Goal: Transaction & Acquisition: Download file/media

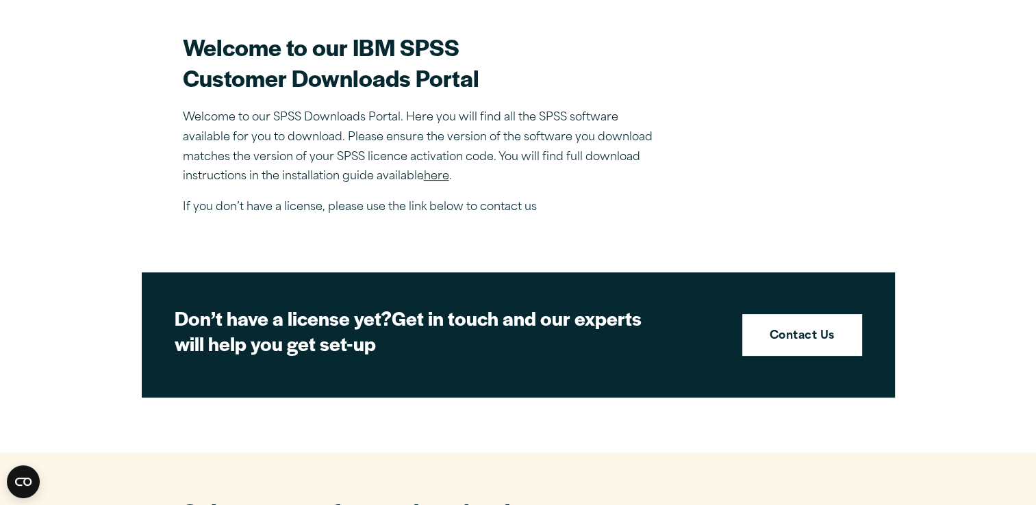
scroll to position [362, 0]
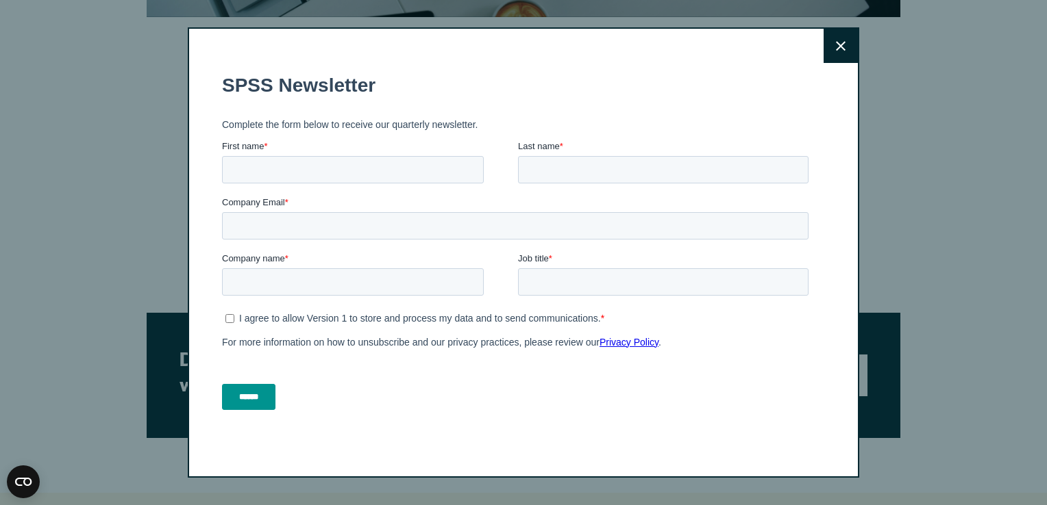
click at [836, 42] on icon at bounding box center [841, 46] width 10 height 10
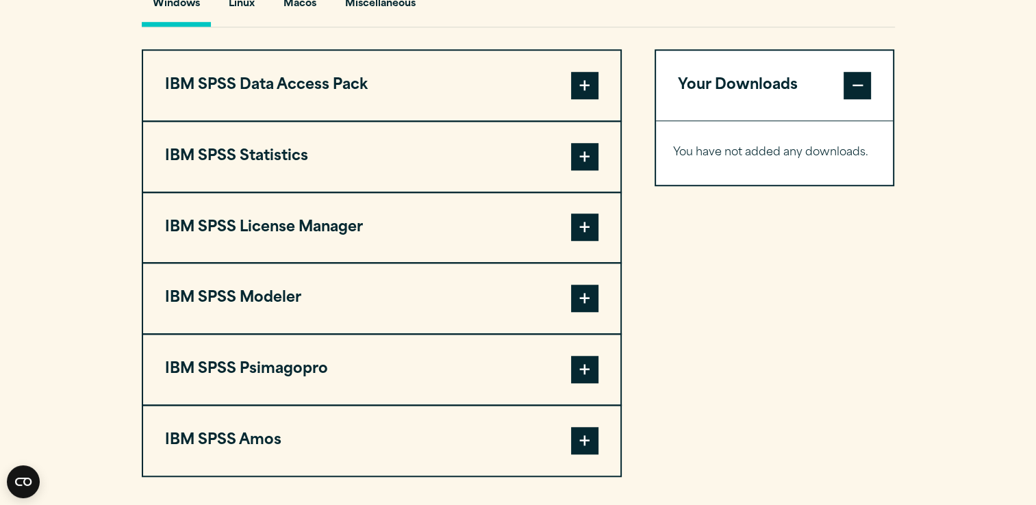
scroll to position [1065, 0]
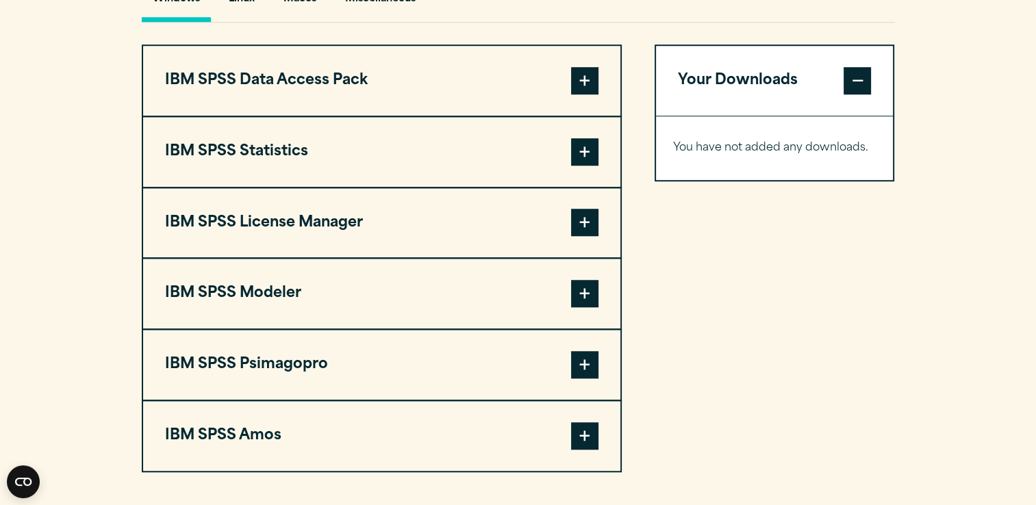
click at [585, 150] on span at bounding box center [584, 151] width 27 height 27
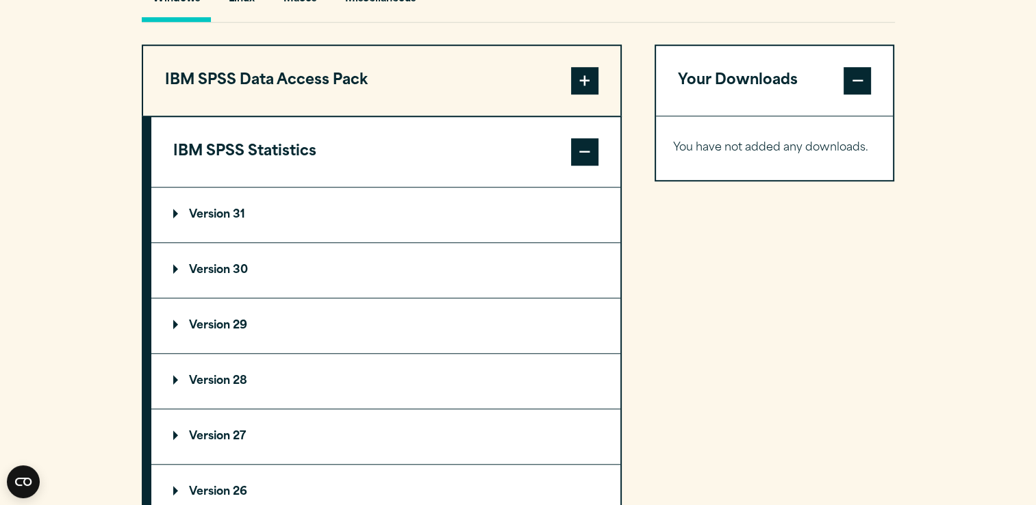
click at [585, 150] on span at bounding box center [584, 151] width 27 height 27
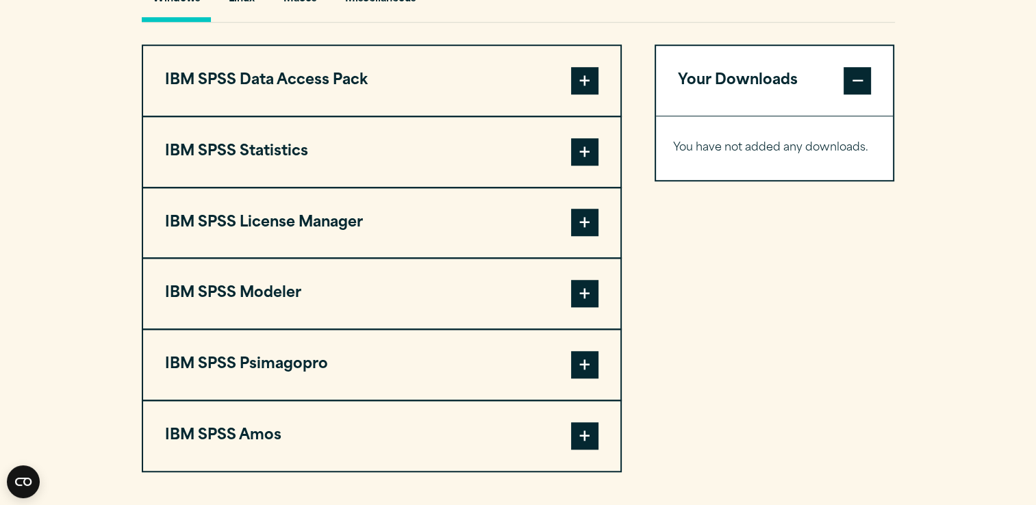
click at [583, 82] on span at bounding box center [584, 80] width 27 height 27
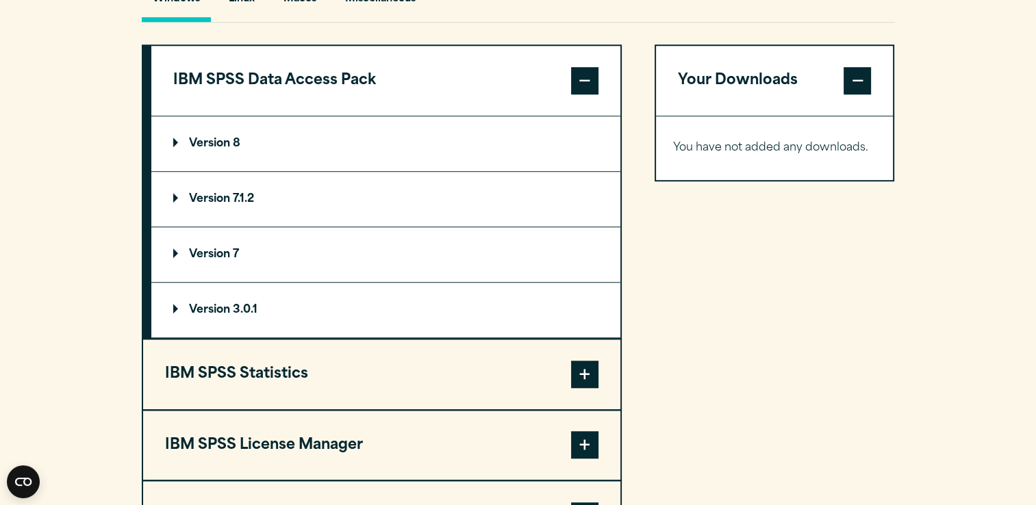
click at [583, 81] on span at bounding box center [584, 80] width 27 height 27
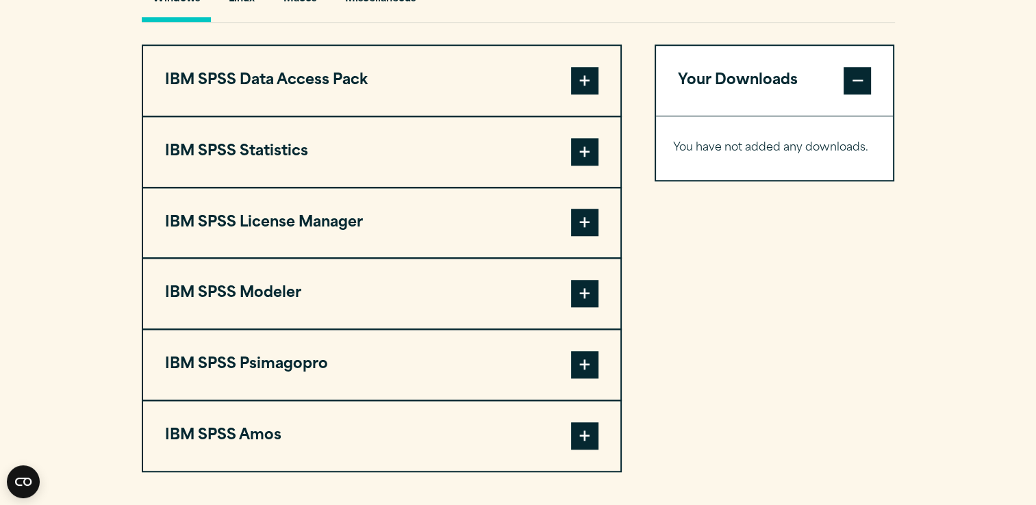
click at [590, 214] on span at bounding box center [584, 222] width 27 height 27
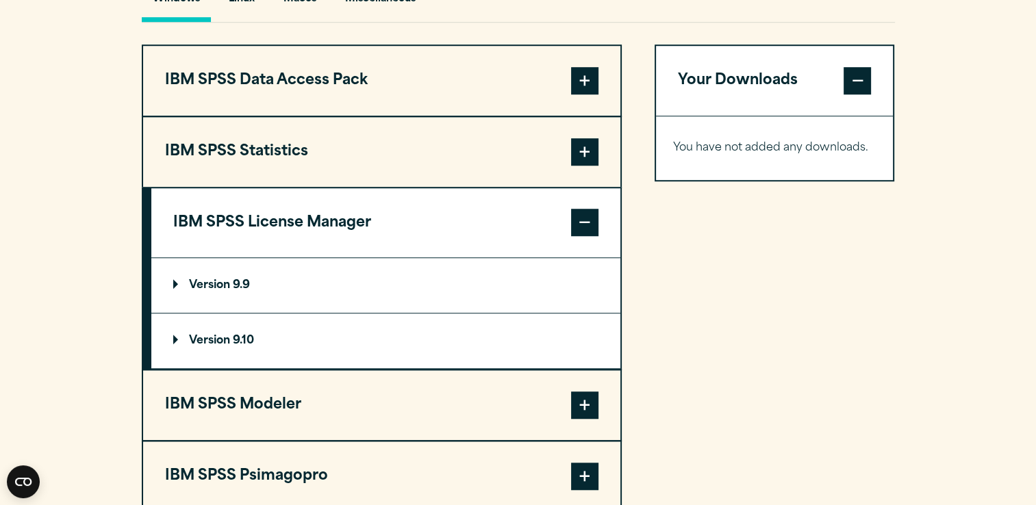
click at [590, 214] on span at bounding box center [584, 222] width 27 height 27
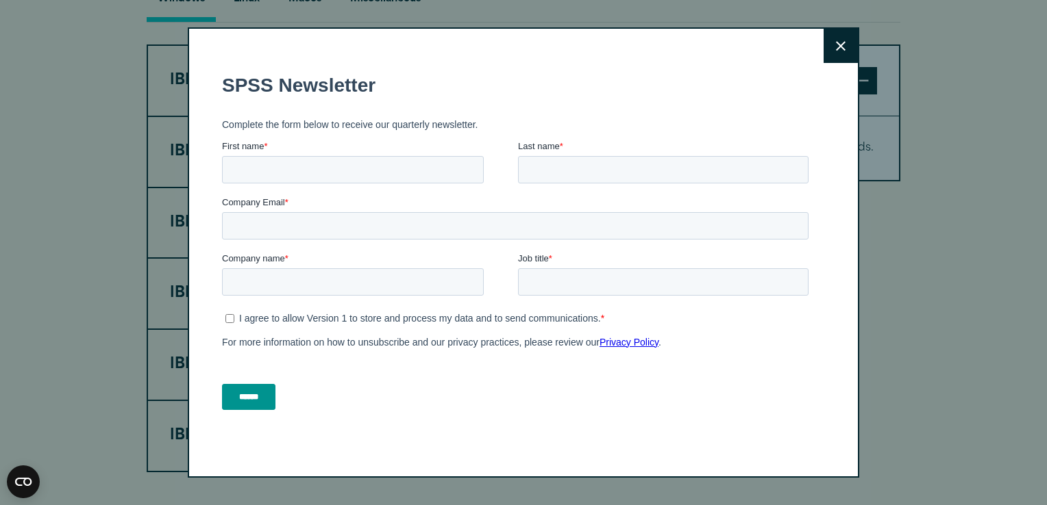
click at [839, 41] on icon at bounding box center [841, 46] width 10 height 10
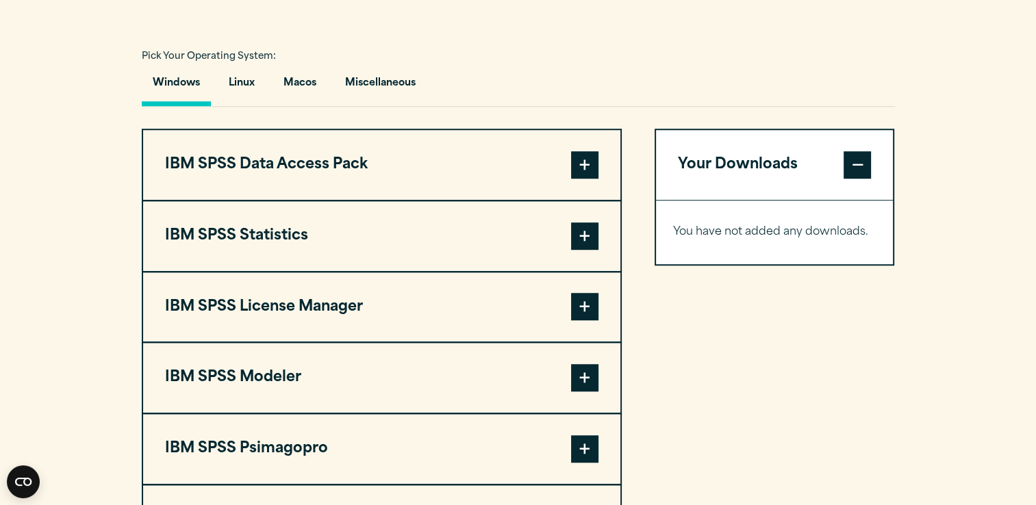
scroll to position [962, 0]
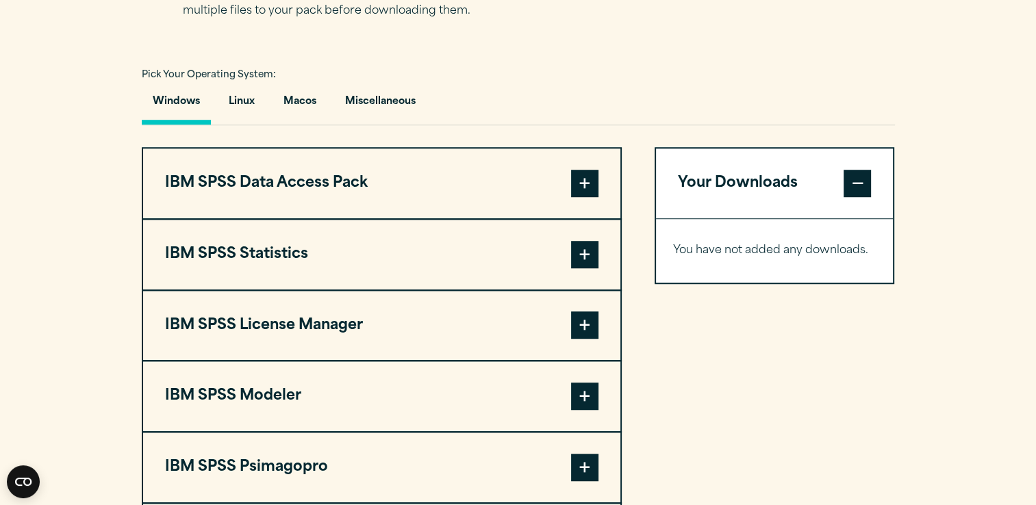
click at [587, 249] on span at bounding box center [584, 254] width 27 height 27
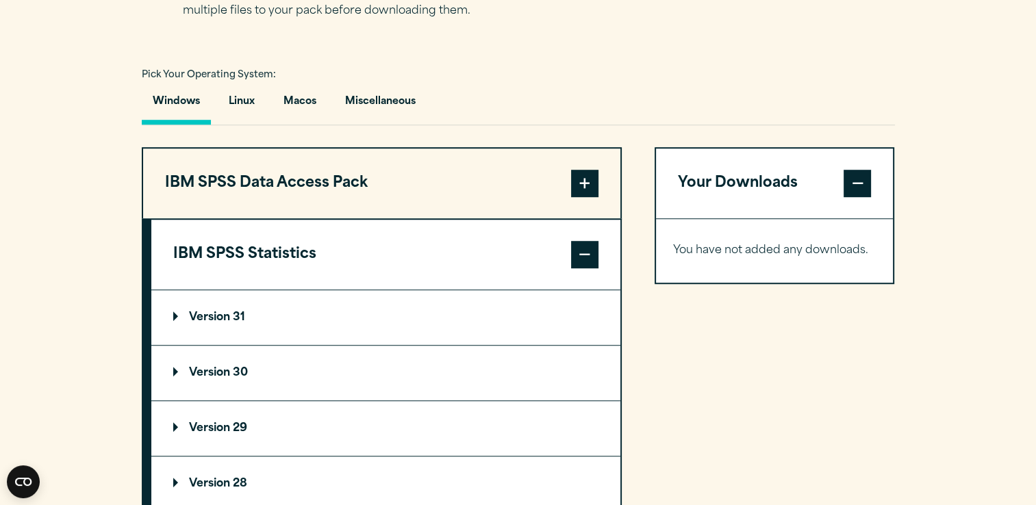
click at [218, 369] on p "Version 30" at bounding box center [210, 373] width 75 height 11
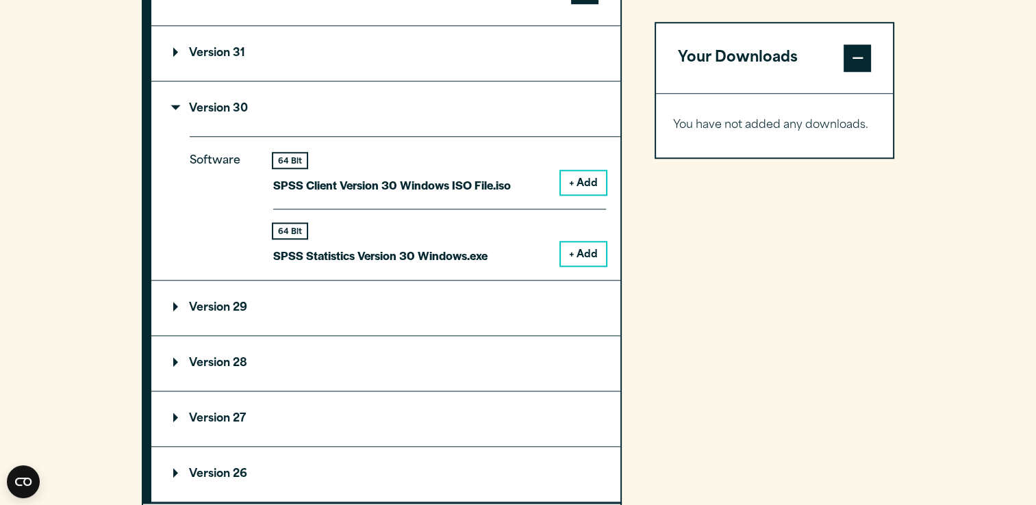
scroll to position [1249, 0]
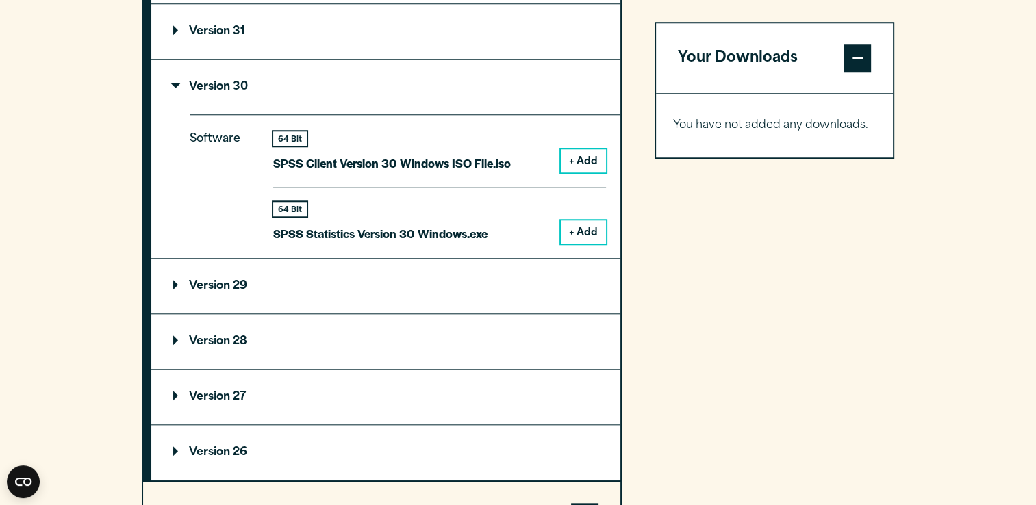
click at [577, 232] on button "+ Add" at bounding box center [583, 232] width 45 height 23
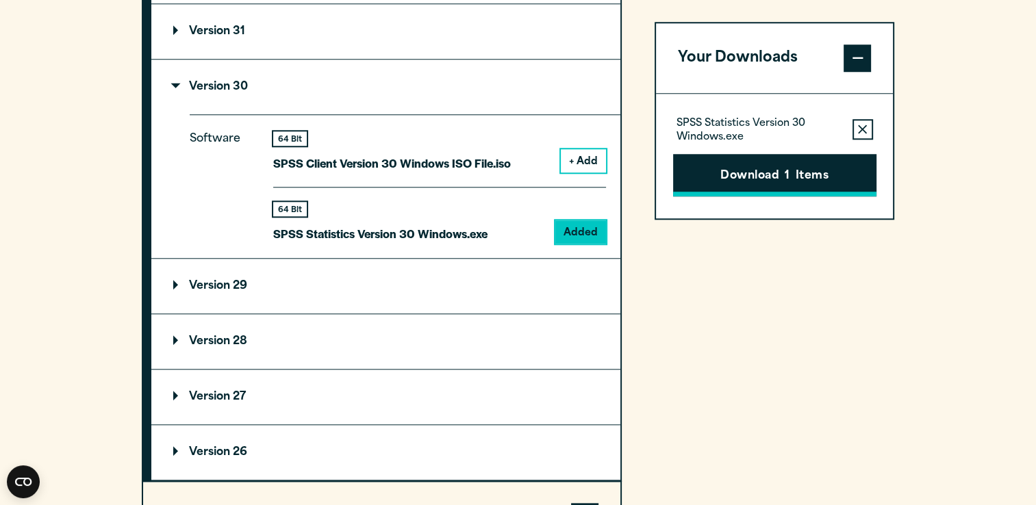
click at [771, 177] on button "Download 1 Items" at bounding box center [774, 175] width 203 height 42
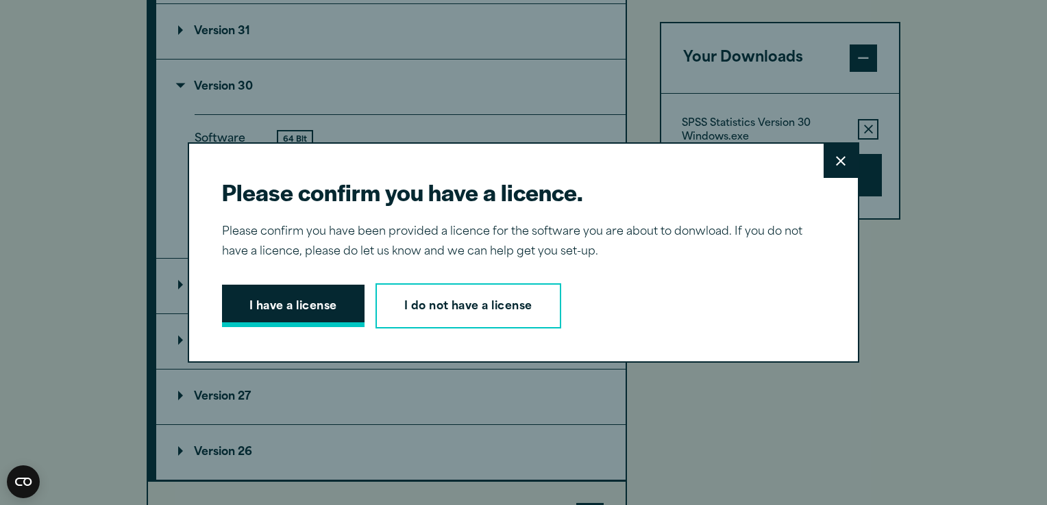
click at [312, 309] on button "I have a license" at bounding box center [293, 306] width 142 height 42
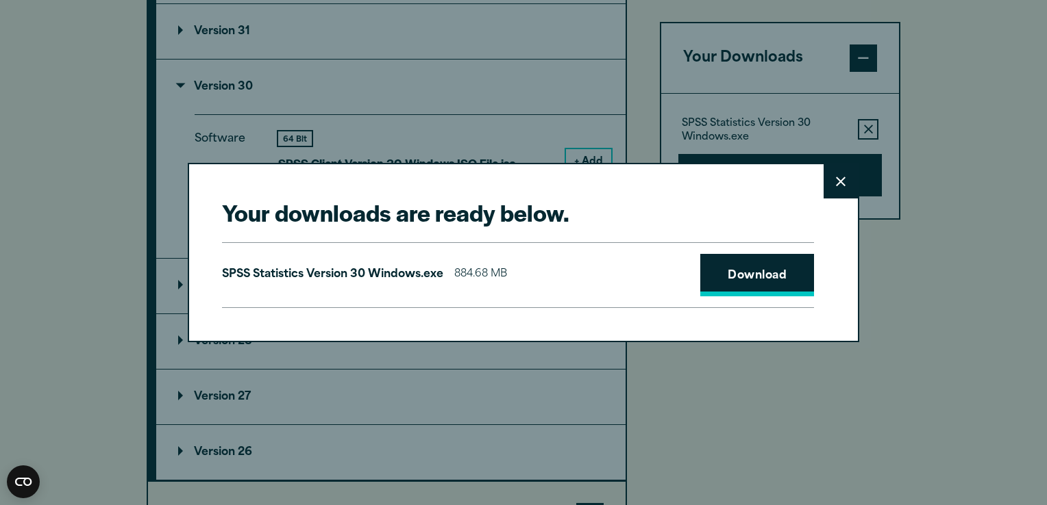
click at [740, 281] on link "Download" at bounding box center [757, 275] width 114 height 42
click at [742, 271] on link "Download" at bounding box center [757, 275] width 114 height 42
click at [750, 276] on link "Download" at bounding box center [757, 275] width 114 height 42
click at [745, 284] on link "Download" at bounding box center [757, 275] width 114 height 42
click at [846, 182] on button "Close" at bounding box center [840, 181] width 34 height 34
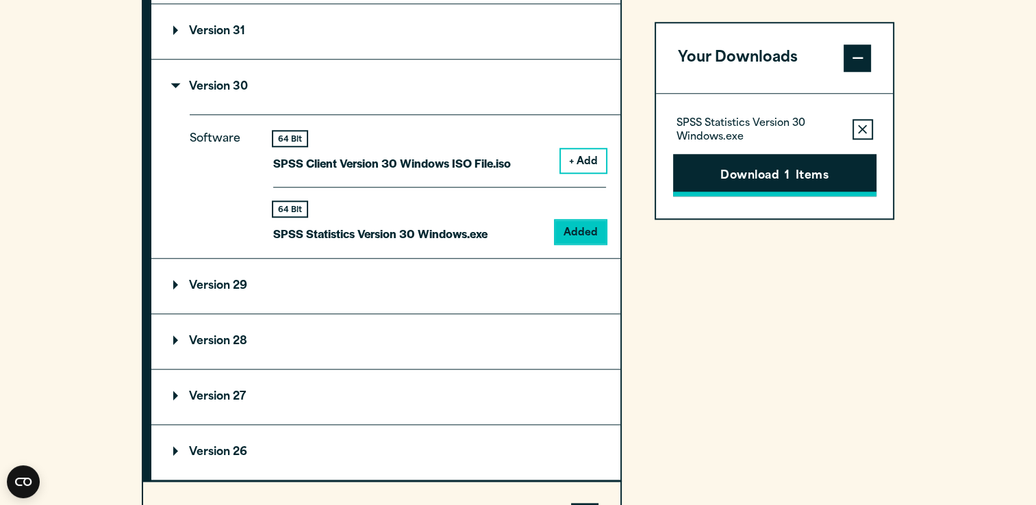
click at [789, 182] on span "1" at bounding box center [787, 177] width 5 height 18
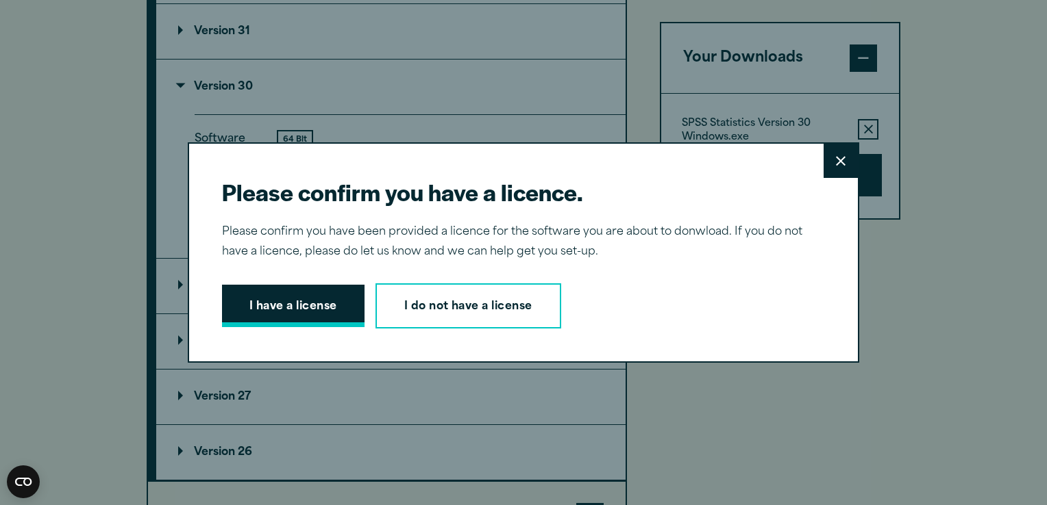
click at [310, 311] on button "I have a license" at bounding box center [293, 306] width 142 height 42
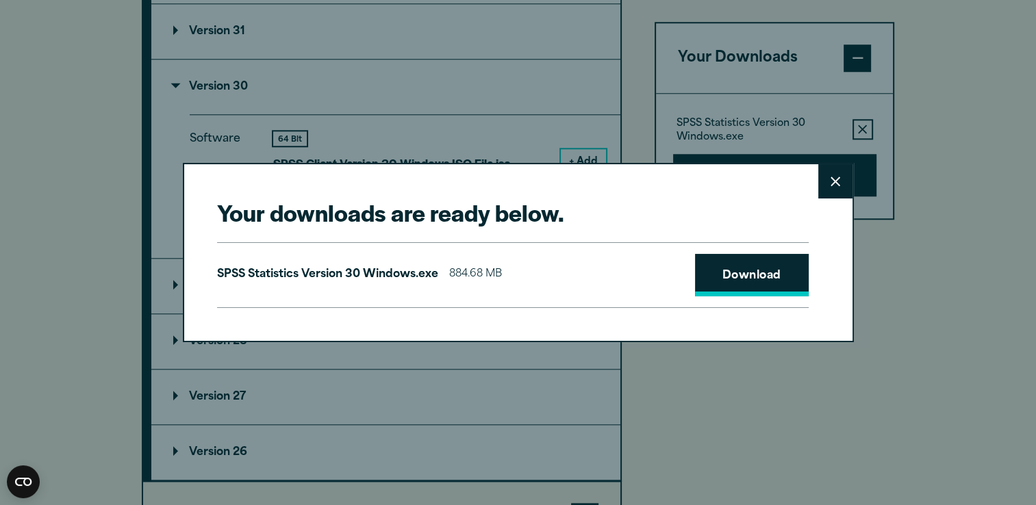
click at [723, 279] on link "Download" at bounding box center [752, 275] width 114 height 42
drag, startPoint x: 770, startPoint y: 266, endPoint x: 746, endPoint y: 276, distance: 26.1
click at [770, 266] on link "Download" at bounding box center [752, 275] width 114 height 42
click at [746, 276] on link "Download" at bounding box center [752, 275] width 114 height 42
click at [834, 184] on icon at bounding box center [836, 182] width 10 height 10
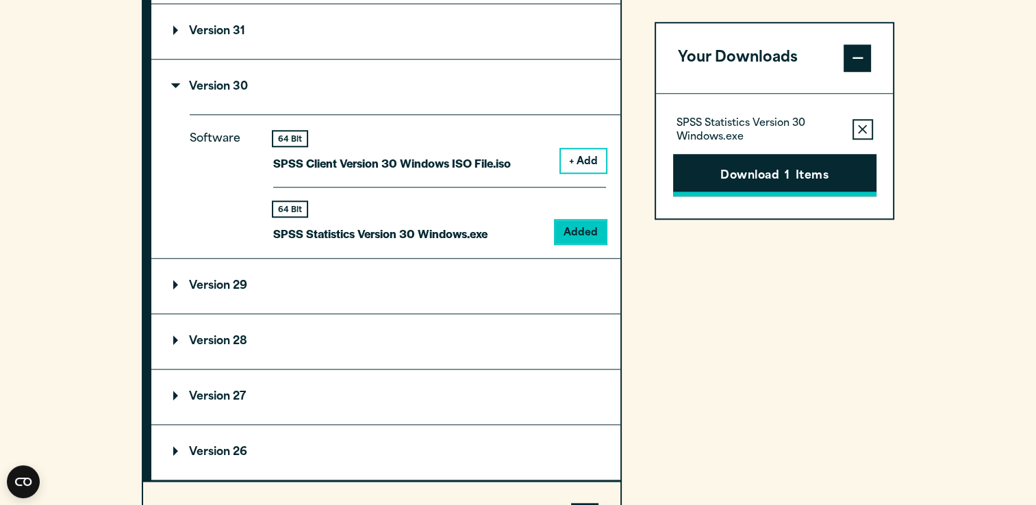
click at [799, 179] on button "Download 1 Items" at bounding box center [774, 175] width 203 height 42
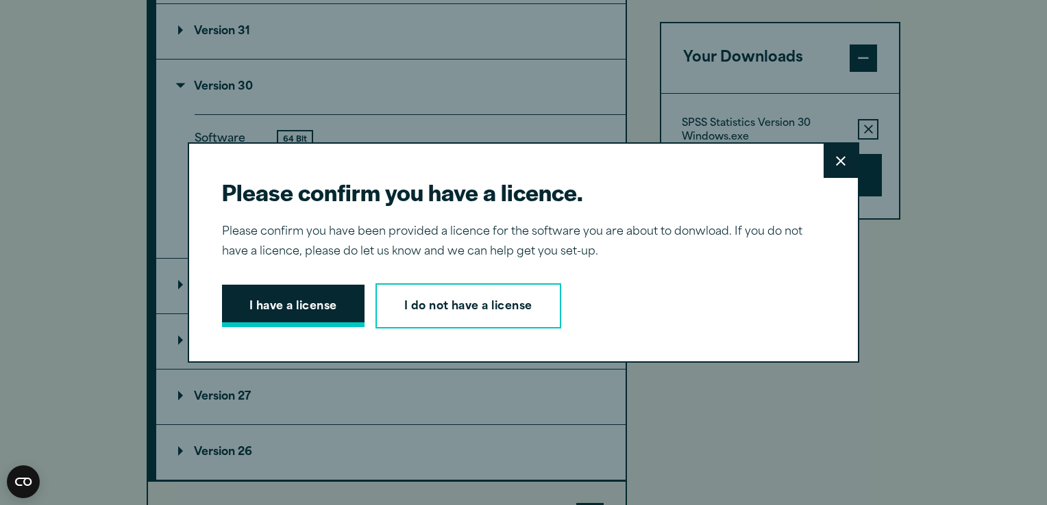
click at [291, 297] on button "I have a license" at bounding box center [293, 306] width 142 height 42
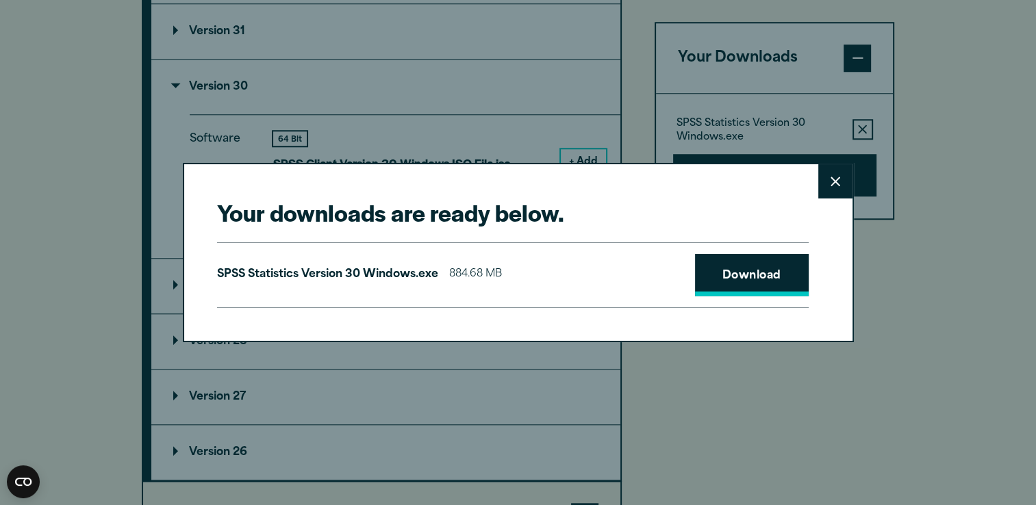
click at [735, 268] on link "Download" at bounding box center [752, 275] width 114 height 42
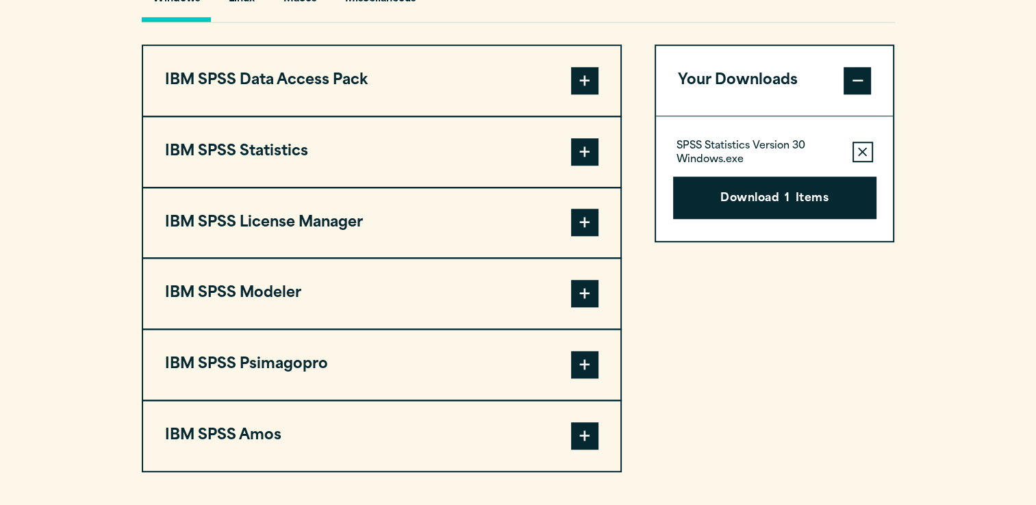
scroll to position [1065, 0]
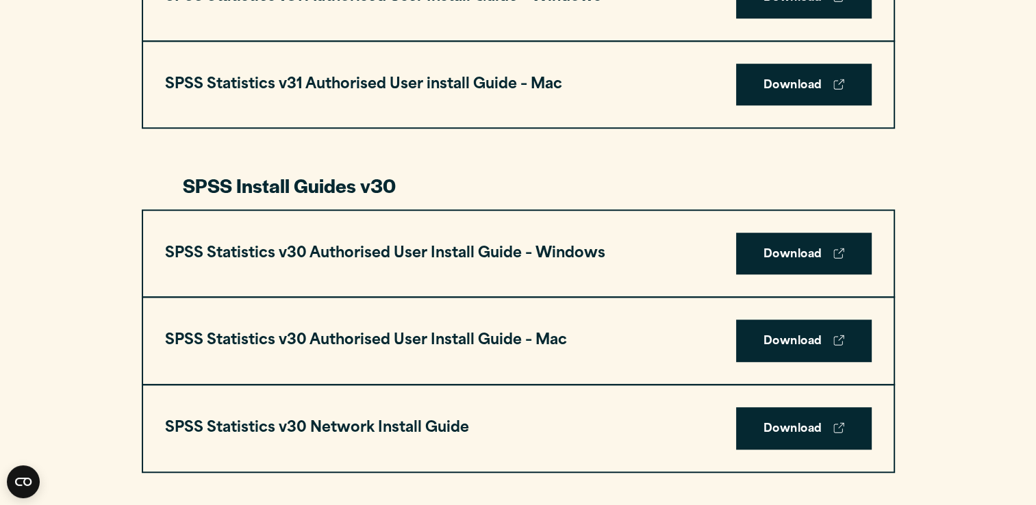
scroll to position [869, 0]
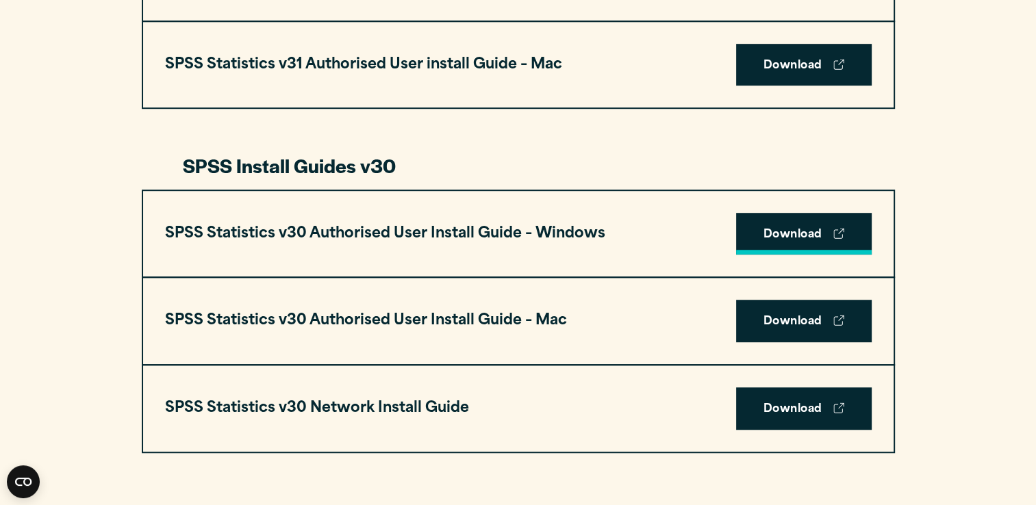
click at [775, 225] on link "Download" at bounding box center [804, 234] width 136 height 42
click at [778, 401] on link "Download" at bounding box center [804, 409] width 136 height 42
